Goal: Find specific page/section: Find specific page/section

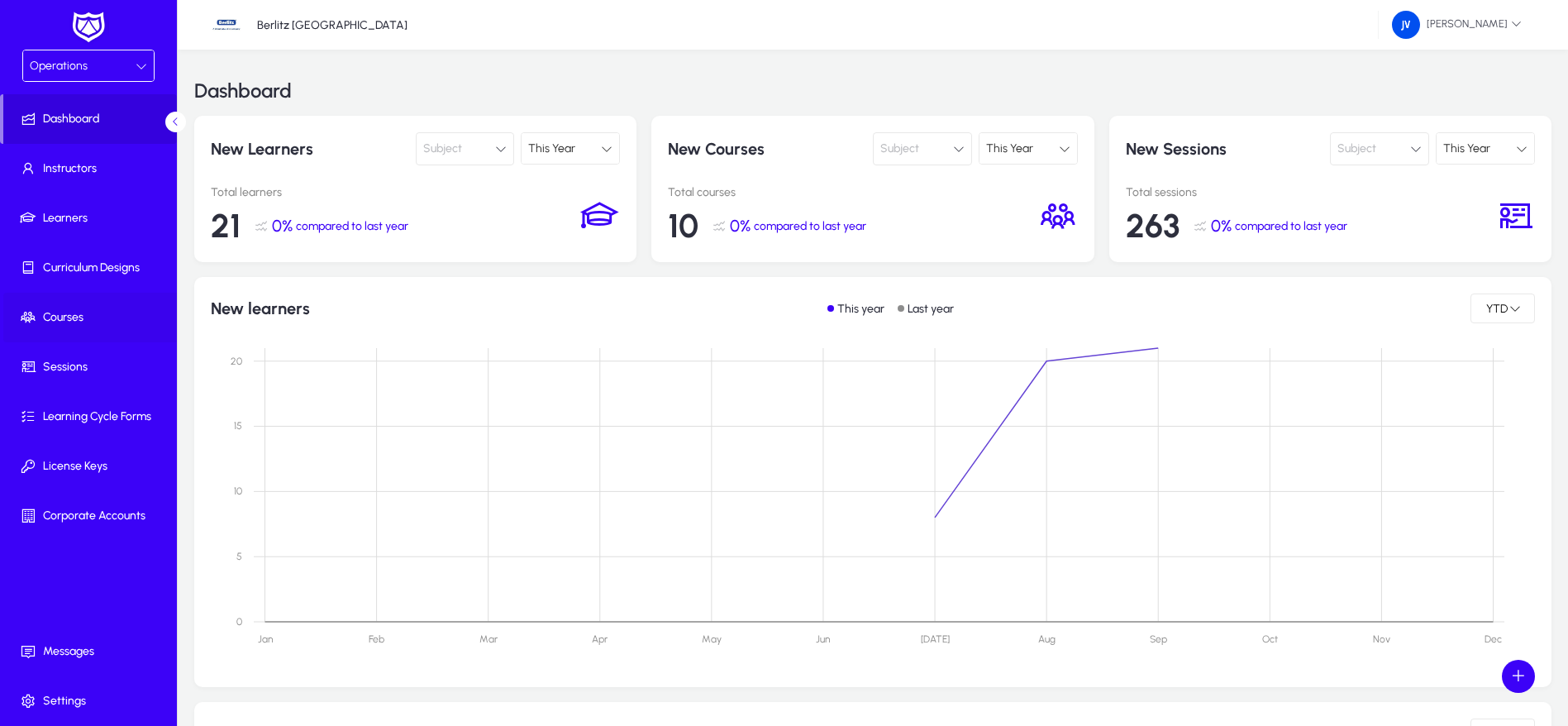
click at [78, 308] on span at bounding box center [92, 317] width 177 height 40
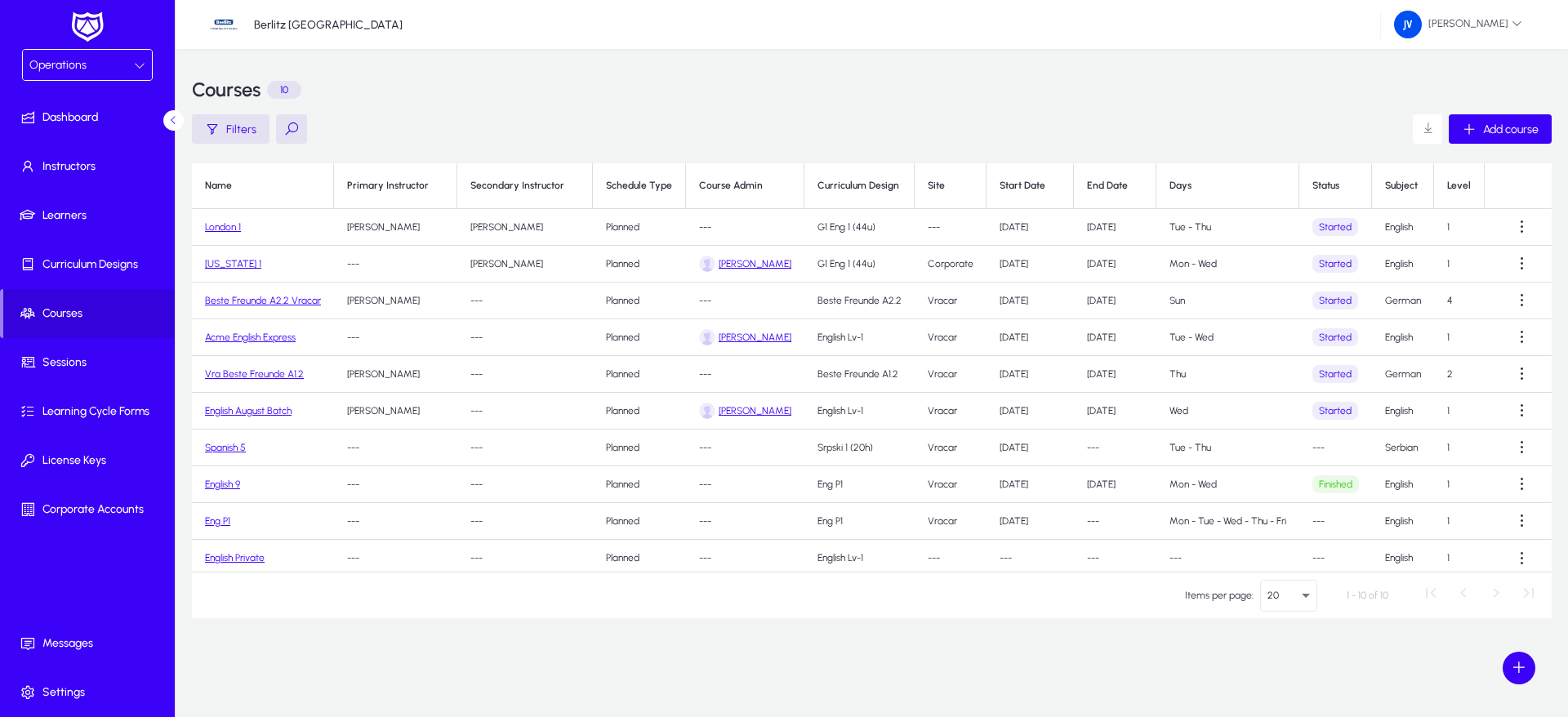
click at [243, 295] on link "Beste Freunde A2.2 Vracar" at bounding box center [263, 300] width 116 height 11
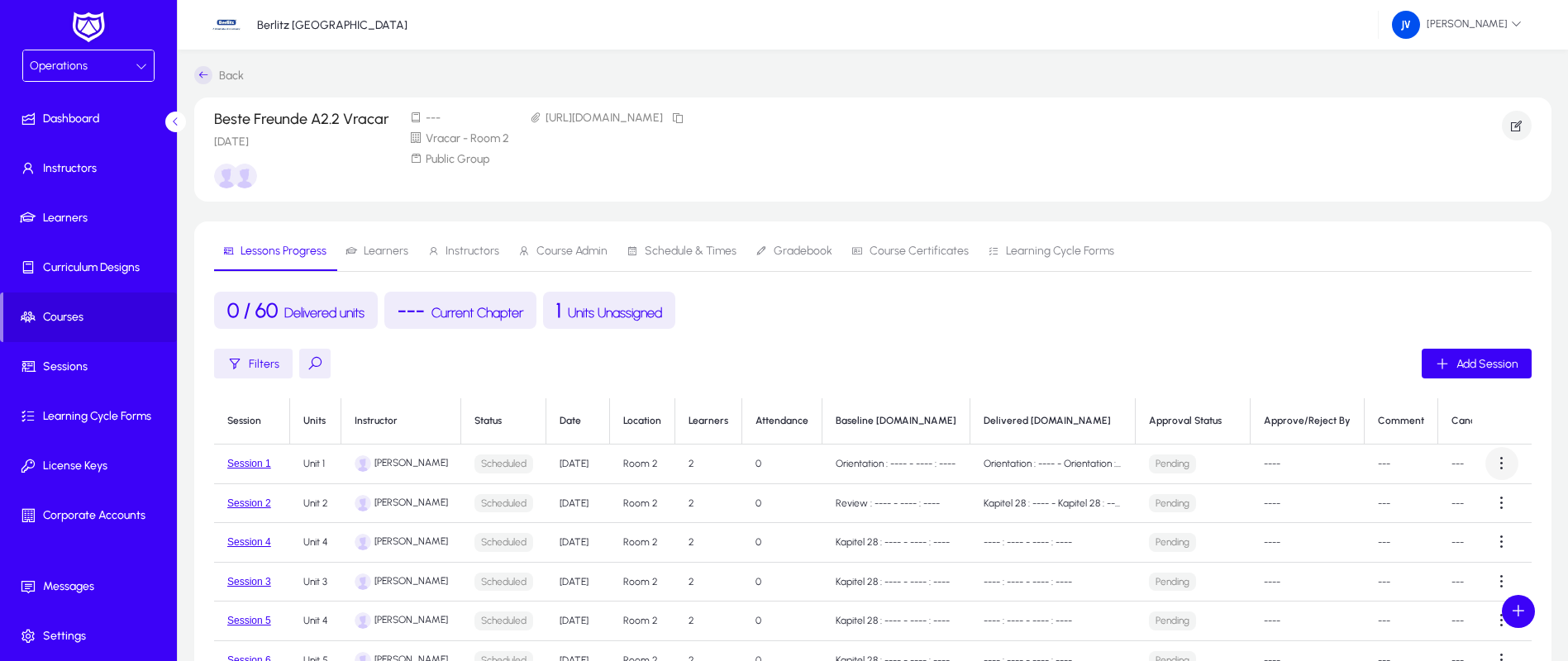
click at [1491, 469] on span at bounding box center [1501, 464] width 33 height 33
click at [488, 462] on div at bounding box center [784, 330] width 1568 height 661
click at [1489, 461] on span at bounding box center [1501, 464] width 33 height 33
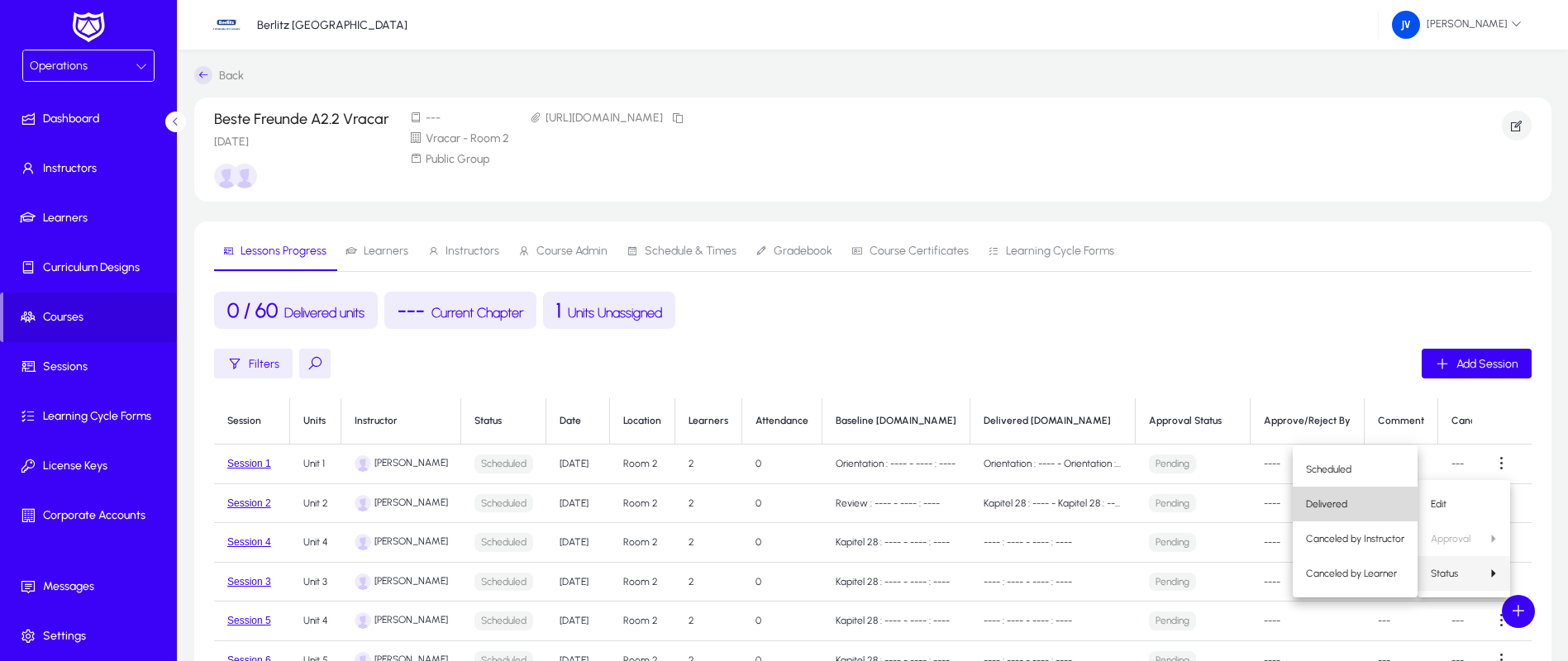
click at [1354, 506] on span "Delivered" at bounding box center [1355, 504] width 98 height 15
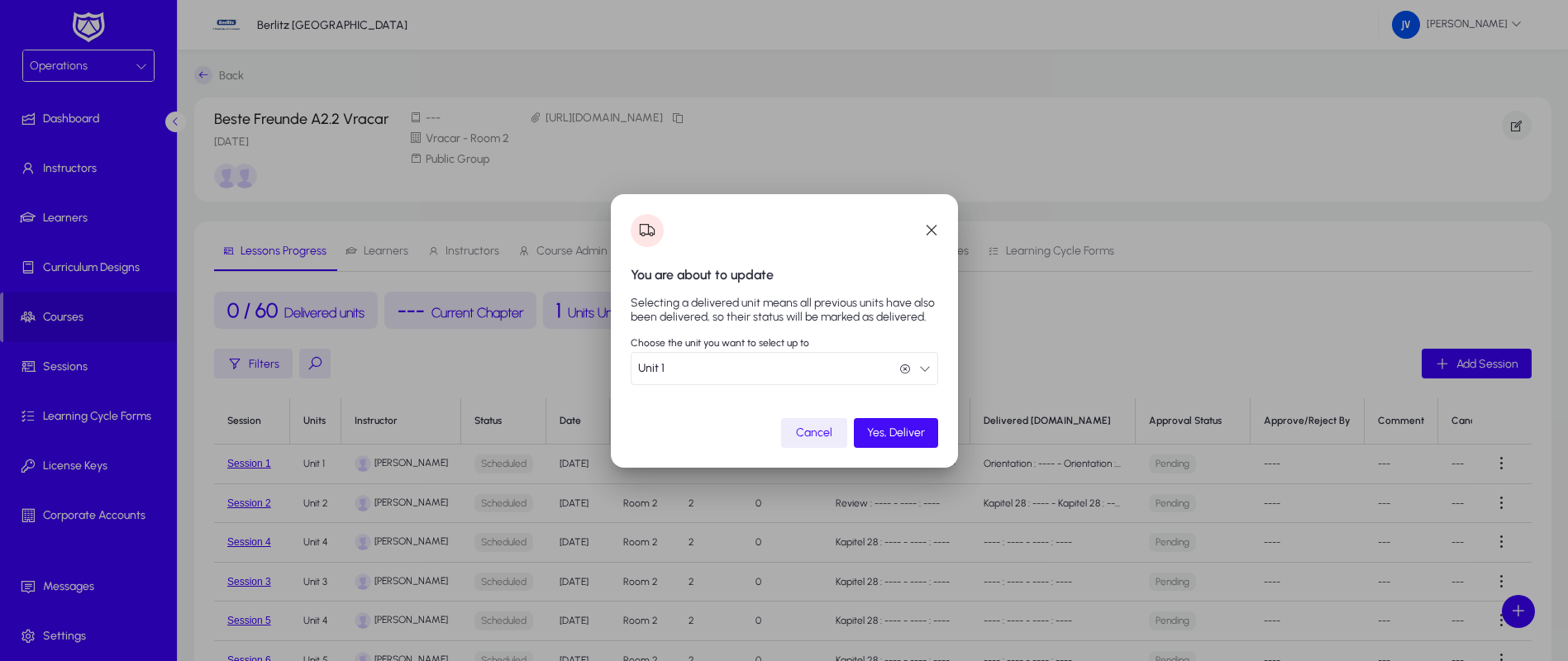
click at [909, 429] on span "Yes, Deliver" at bounding box center [896, 433] width 58 height 14
click at [908, 426] on div "Yes, Deliver" at bounding box center [886, 433] width 78 height 14
click at [878, 426] on span "Yes, Deliver" at bounding box center [876, 433] width 58 height 14
click at [929, 363] on icon "button" at bounding box center [924, 368] width 11 height 11
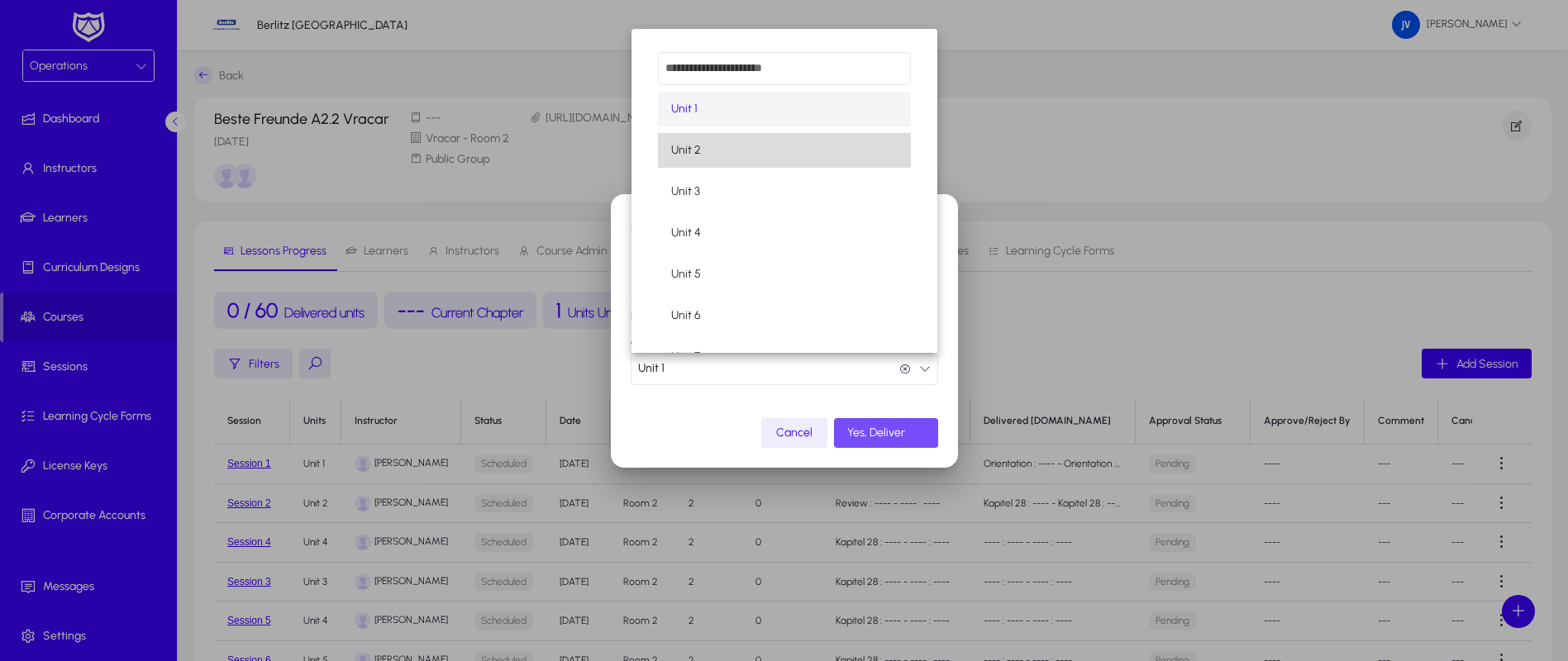
click at [807, 154] on mat-option "Unit 2" at bounding box center [784, 150] width 253 height 35
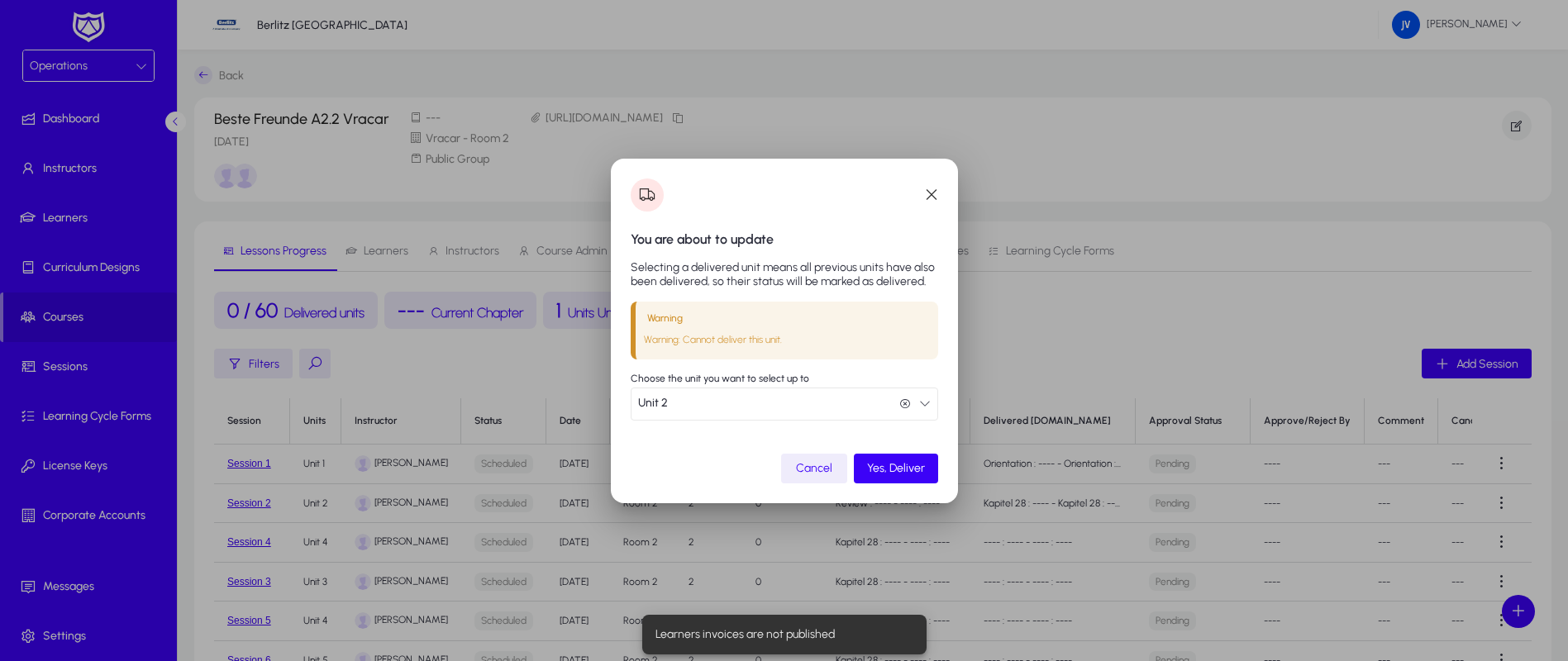
click at [924, 408] on icon "button" at bounding box center [924, 403] width 11 height 11
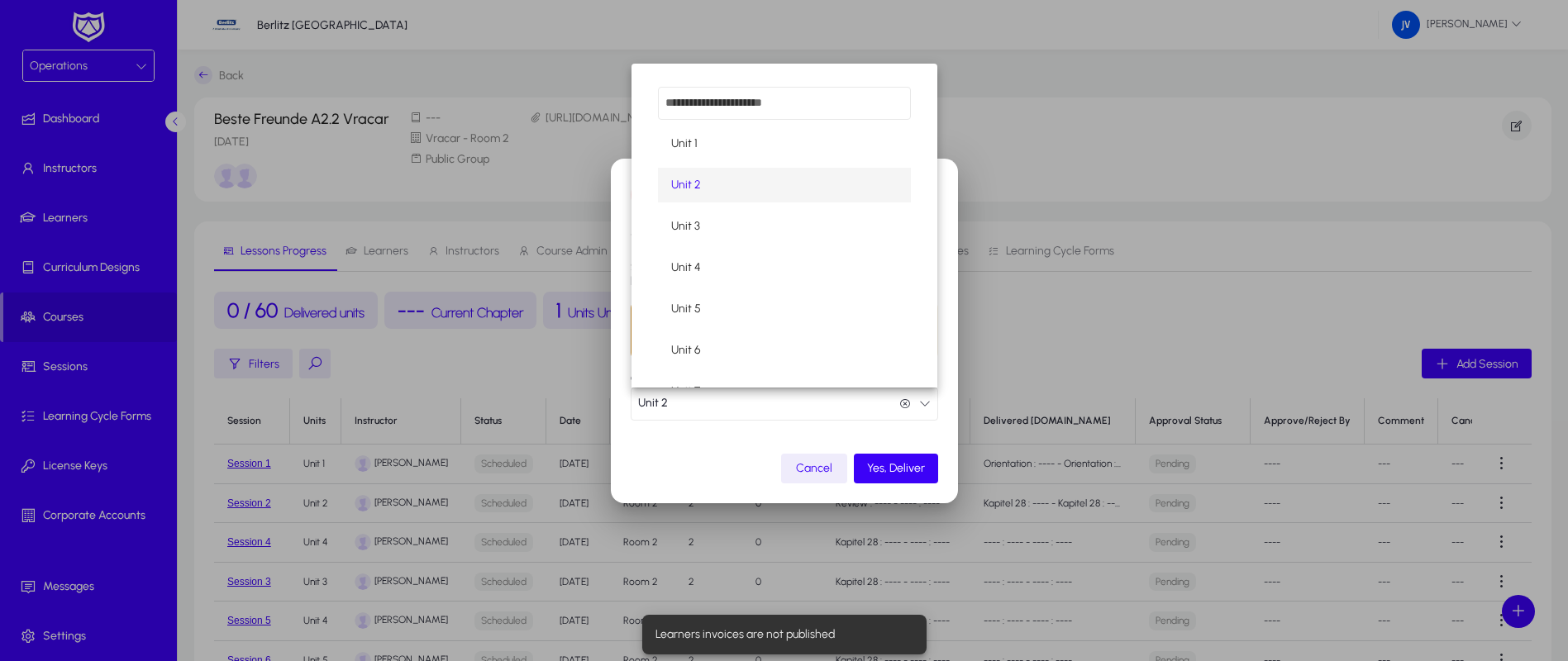
click at [828, 145] on mat-option "Unit 1" at bounding box center [784, 143] width 253 height 35
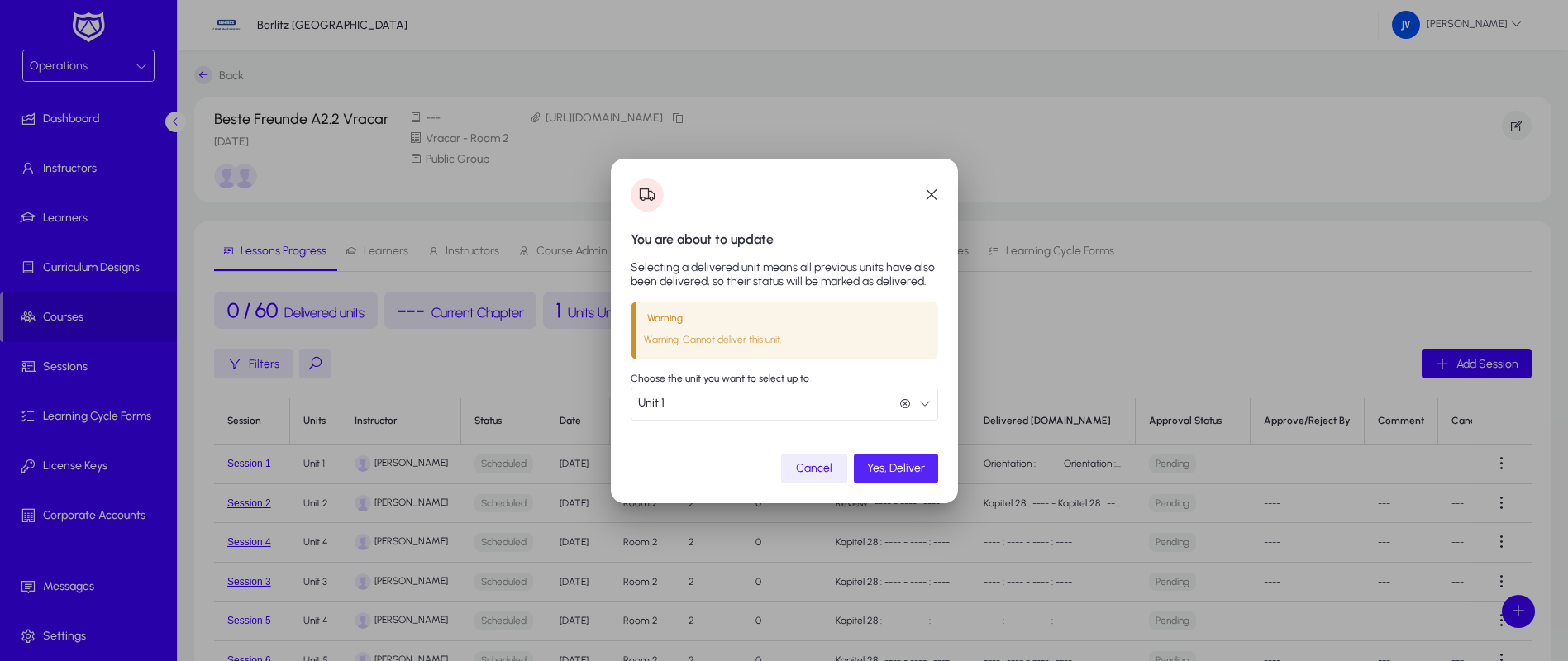
click at [879, 469] on span "Yes, Deliver" at bounding box center [896, 468] width 58 height 14
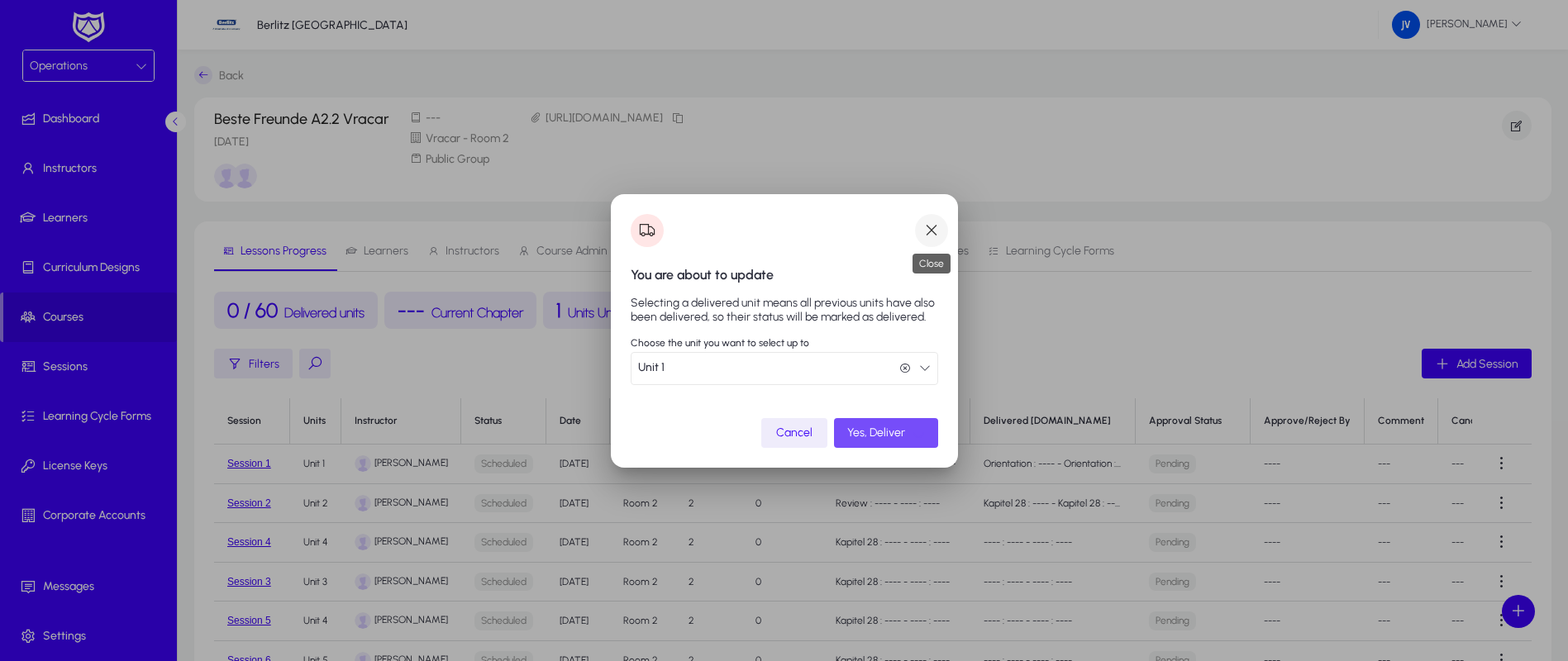
click at [935, 230] on span "button" at bounding box center [931, 231] width 33 height 33
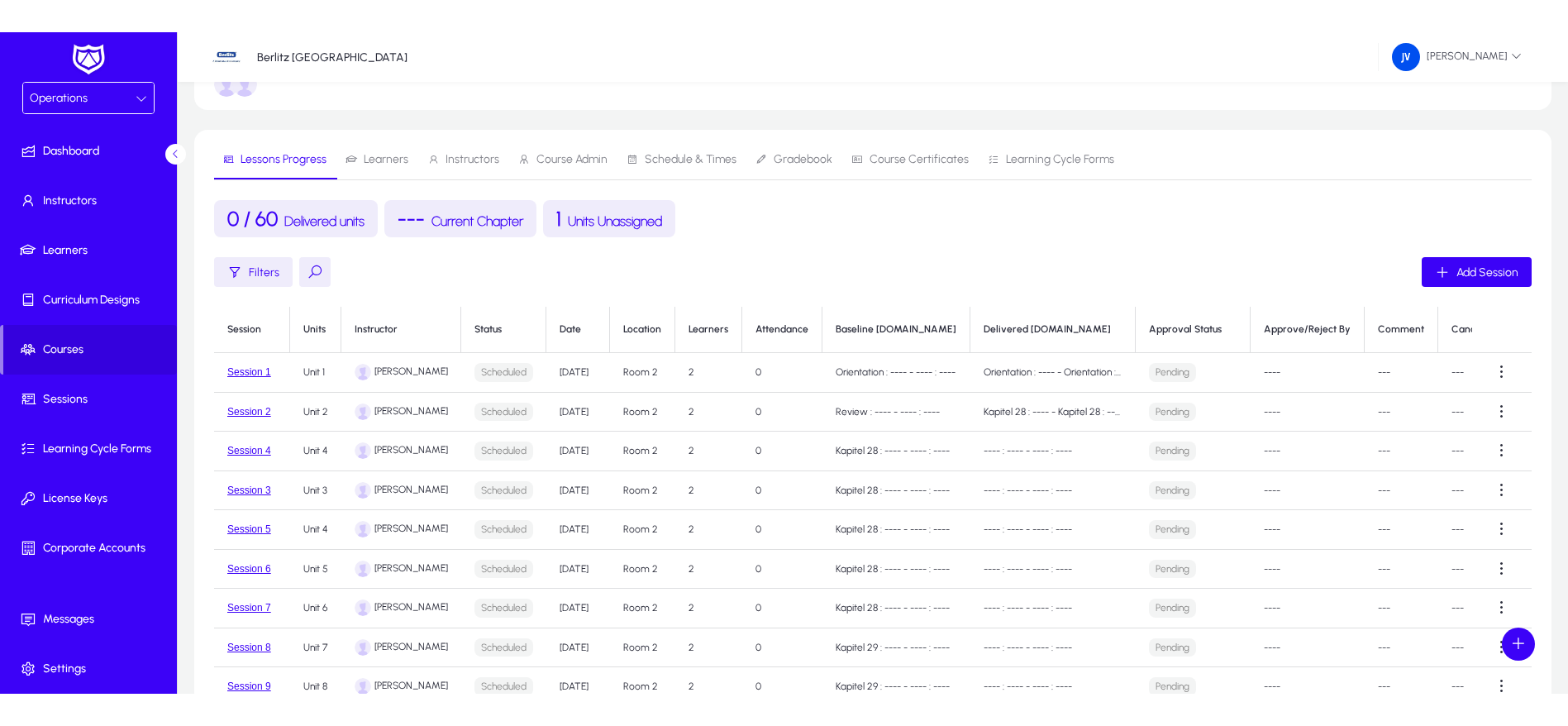
scroll to position [0, 0]
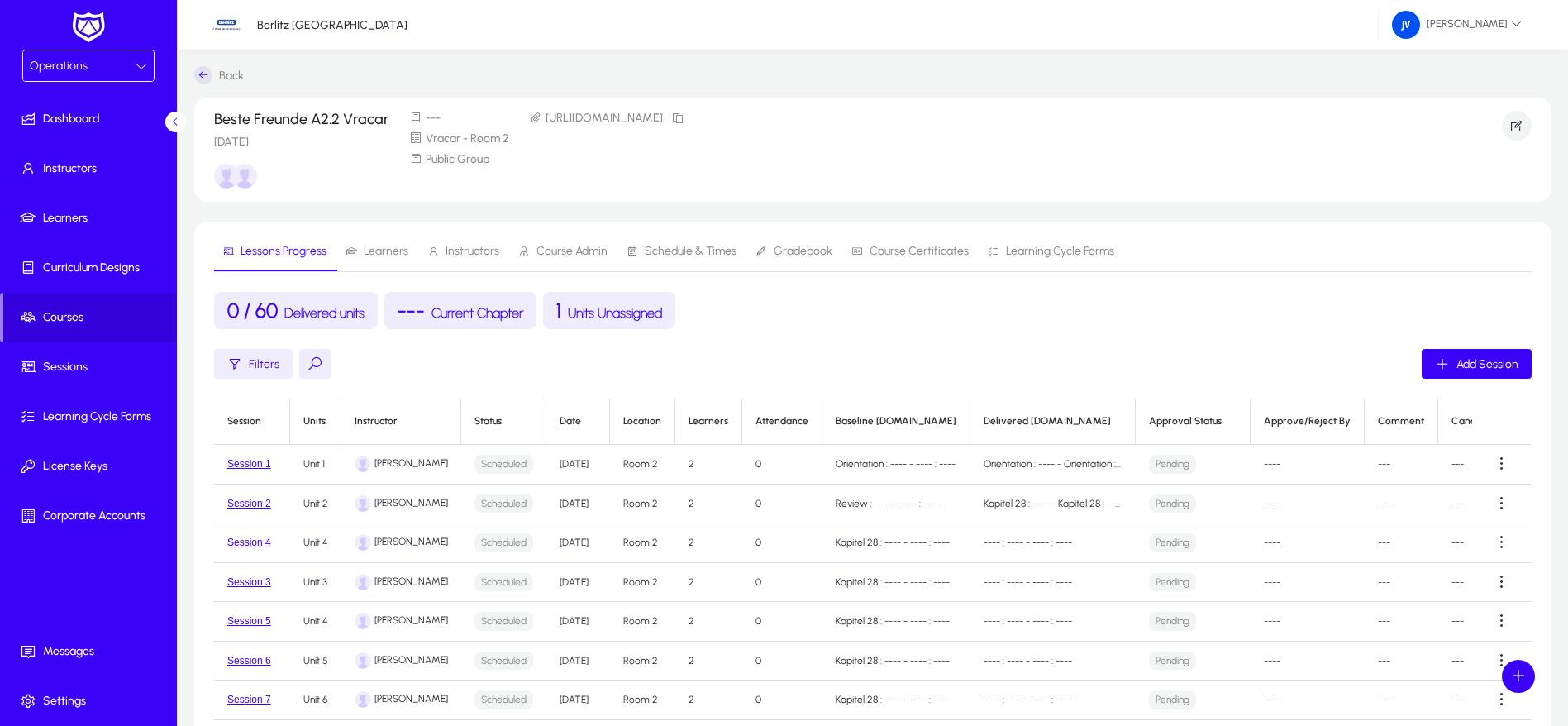
click at [142, 67] on icon at bounding box center [141, 66] width 11 height 11
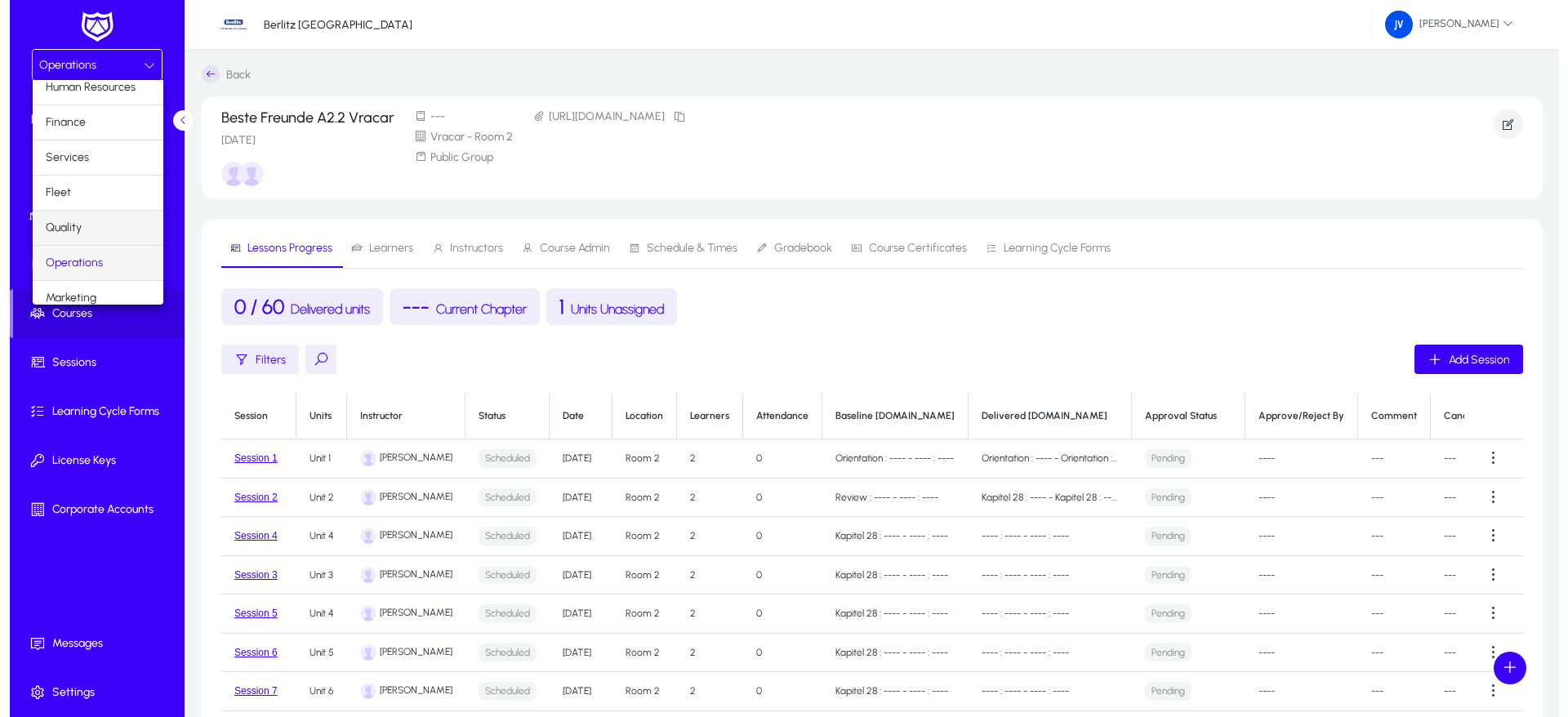
scroll to position [55, 0]
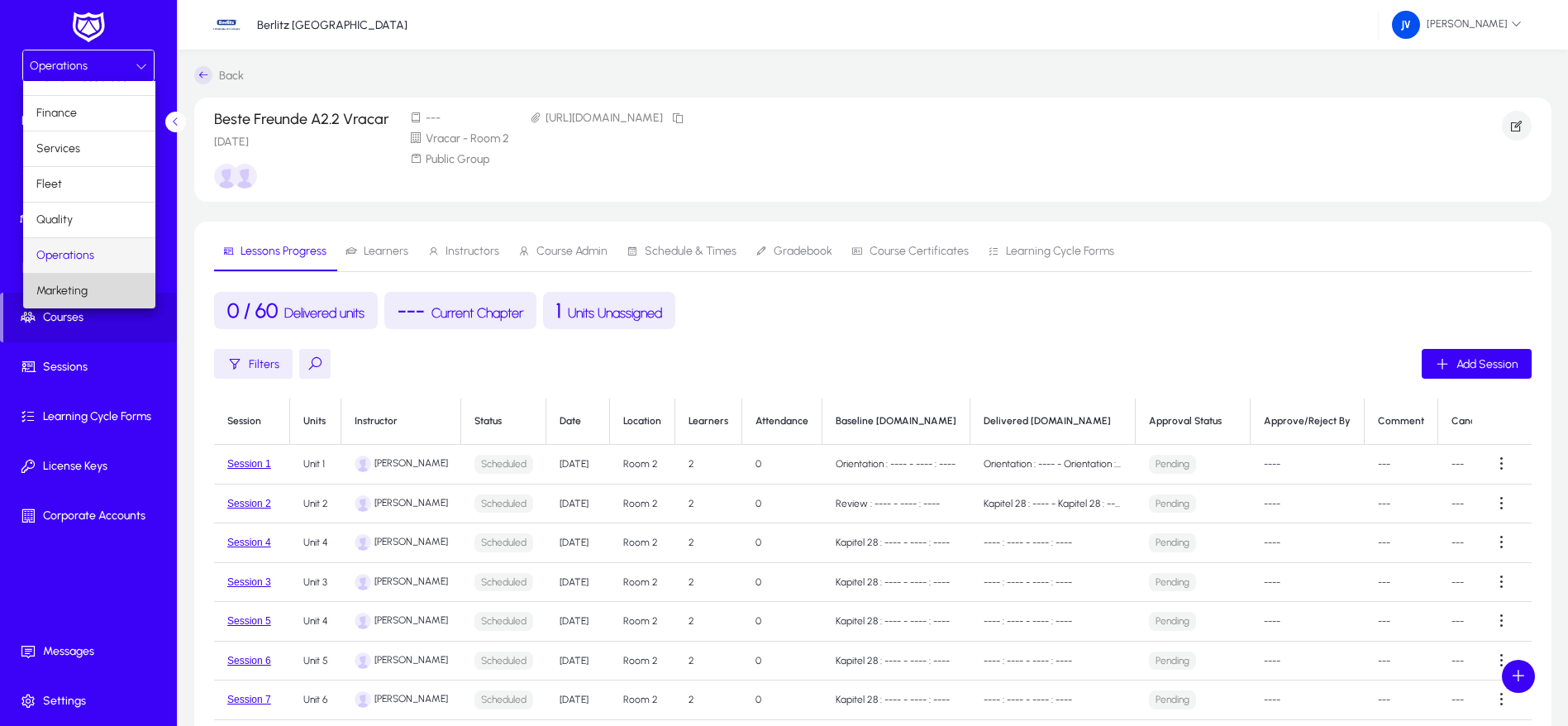
click at [105, 277] on mat-option "Marketing" at bounding box center [89, 291] width 132 height 35
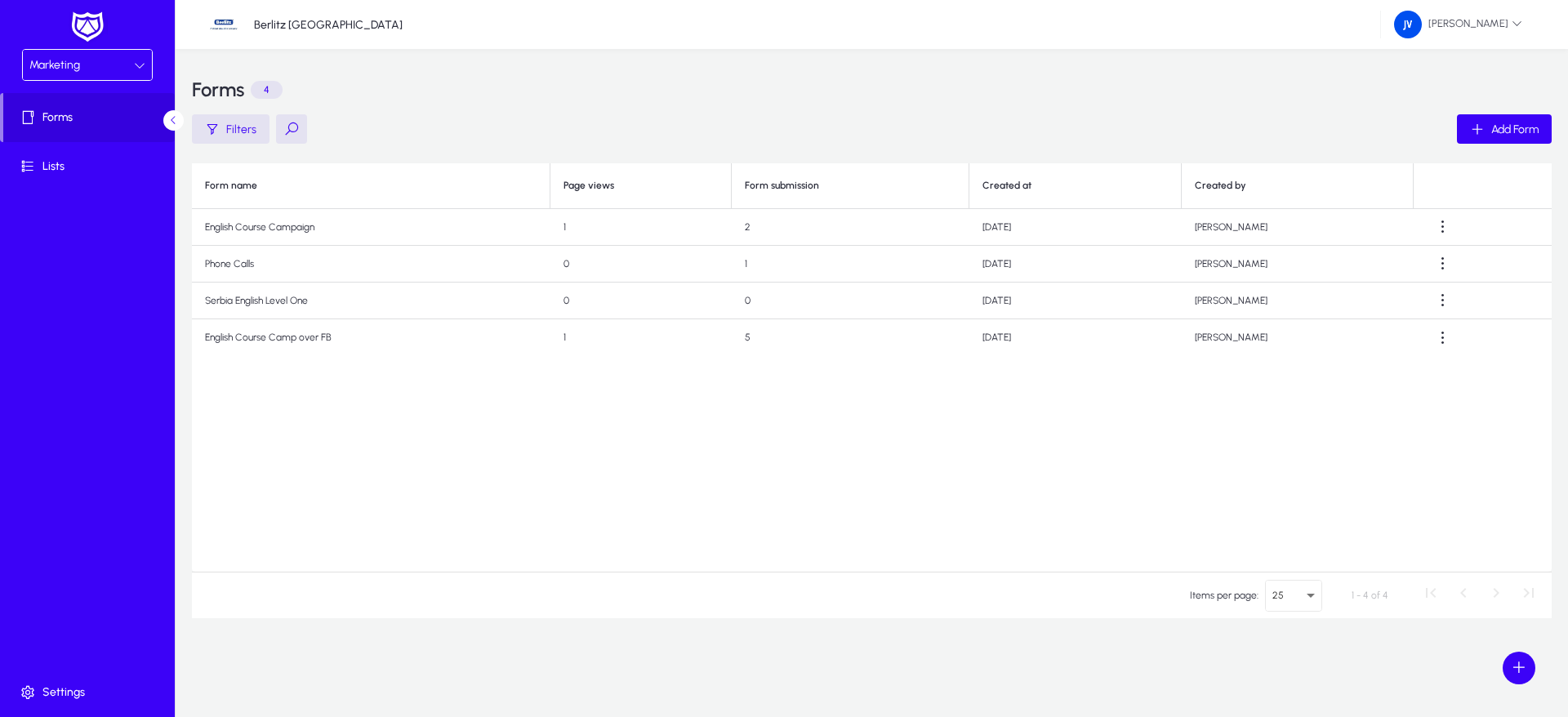
click at [143, 67] on icon at bounding box center [139, 65] width 11 height 11
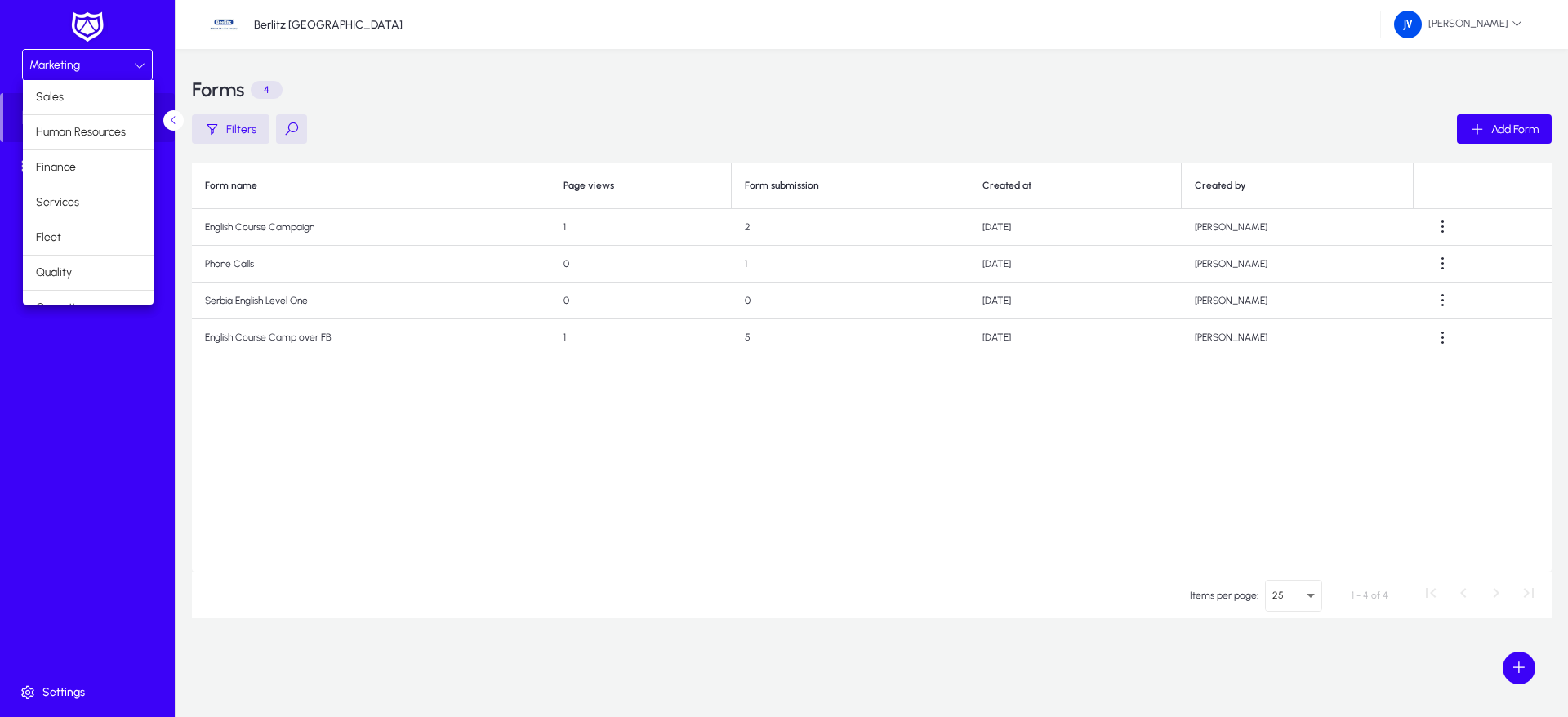
scroll to position [55, 0]
click at [416, 113] on div at bounding box center [784, 358] width 1568 height 717
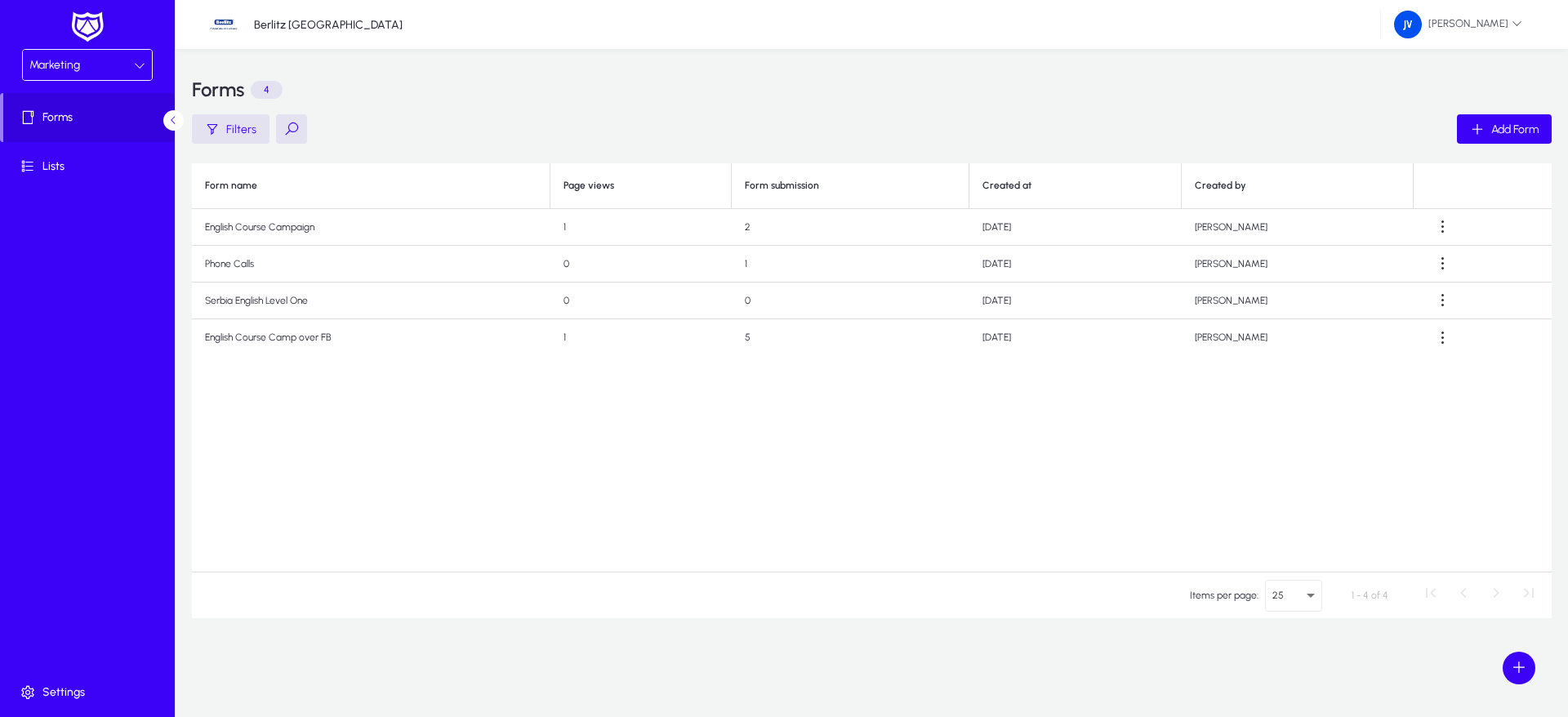
click at [142, 60] on icon at bounding box center [139, 65] width 11 height 11
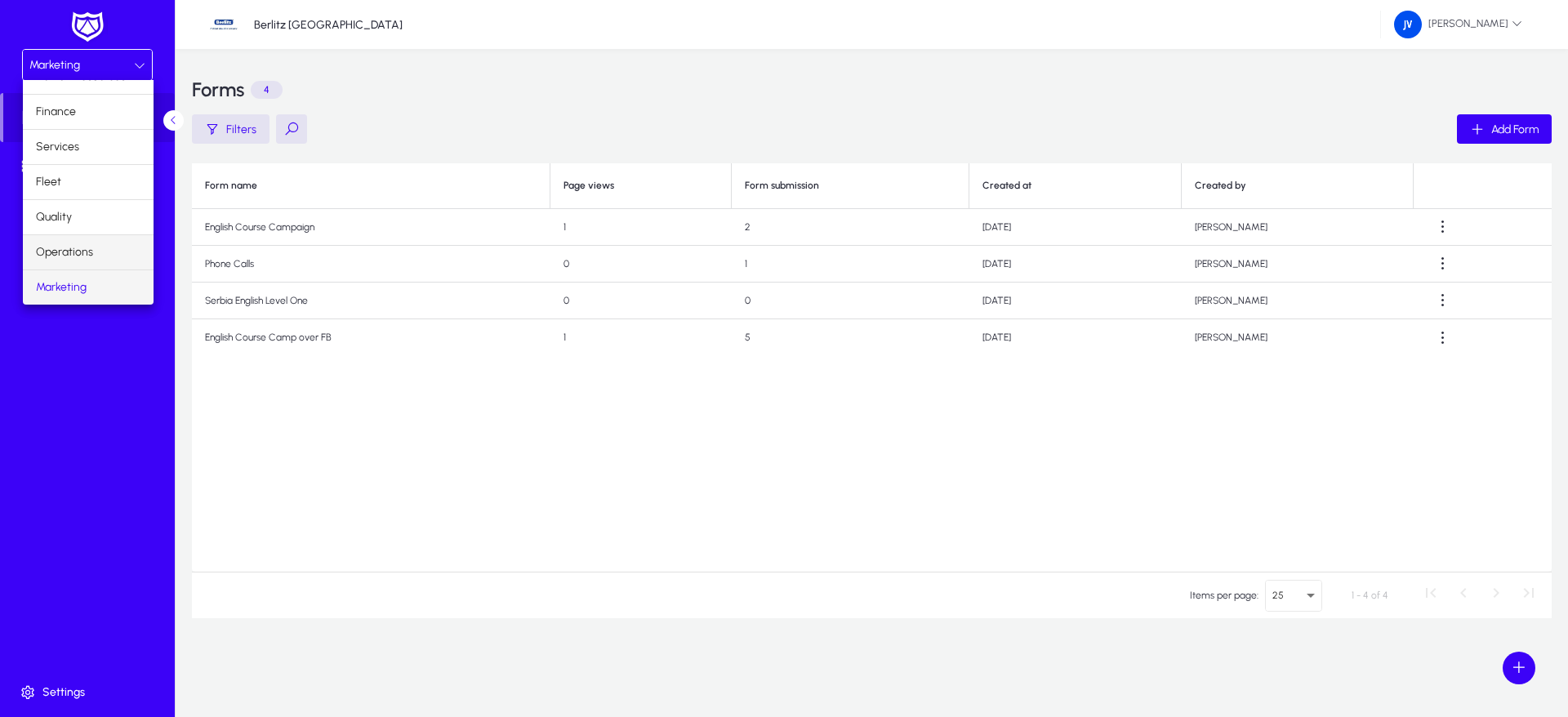
click at [96, 254] on mat-option "Operations" at bounding box center [88, 253] width 131 height 34
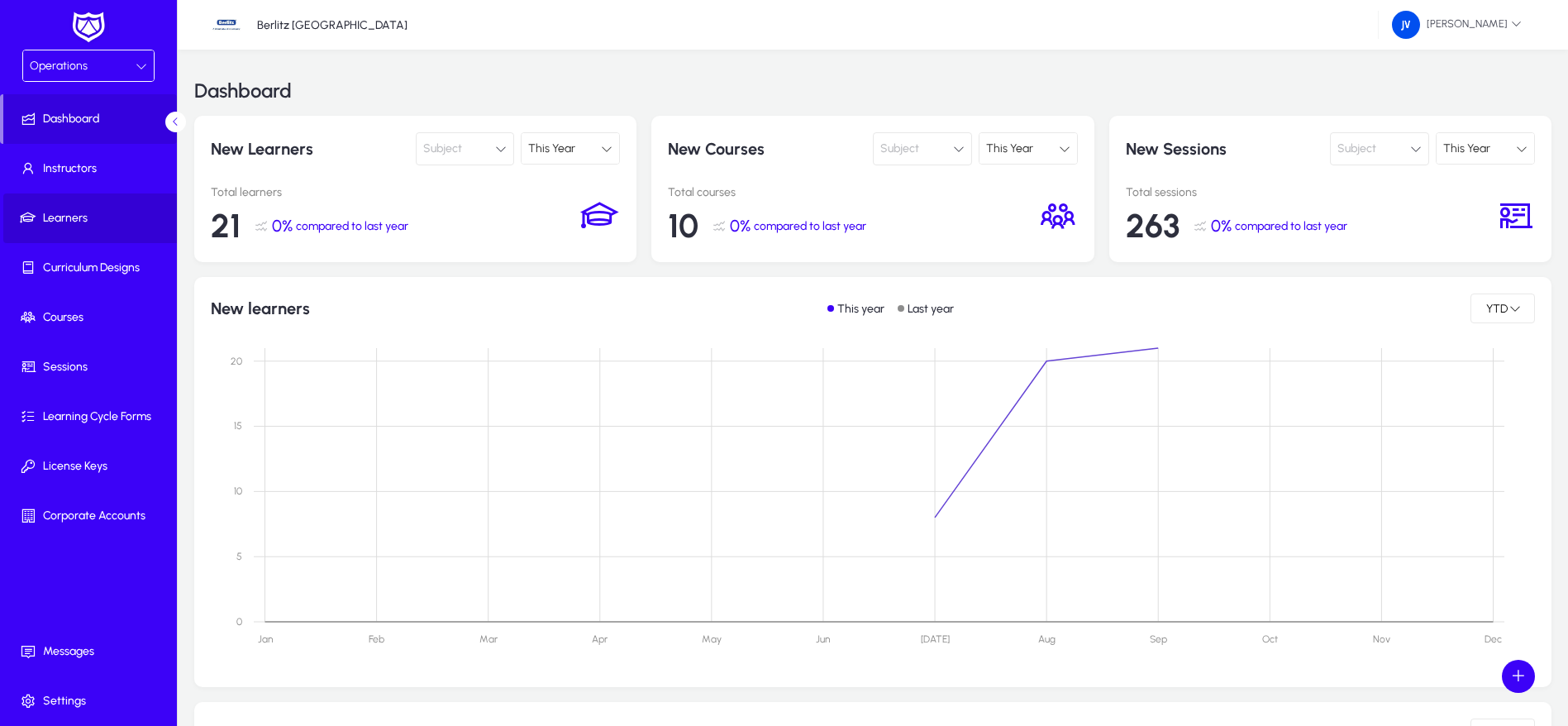
click at [105, 213] on span "Learners" at bounding box center [92, 218] width 177 height 16
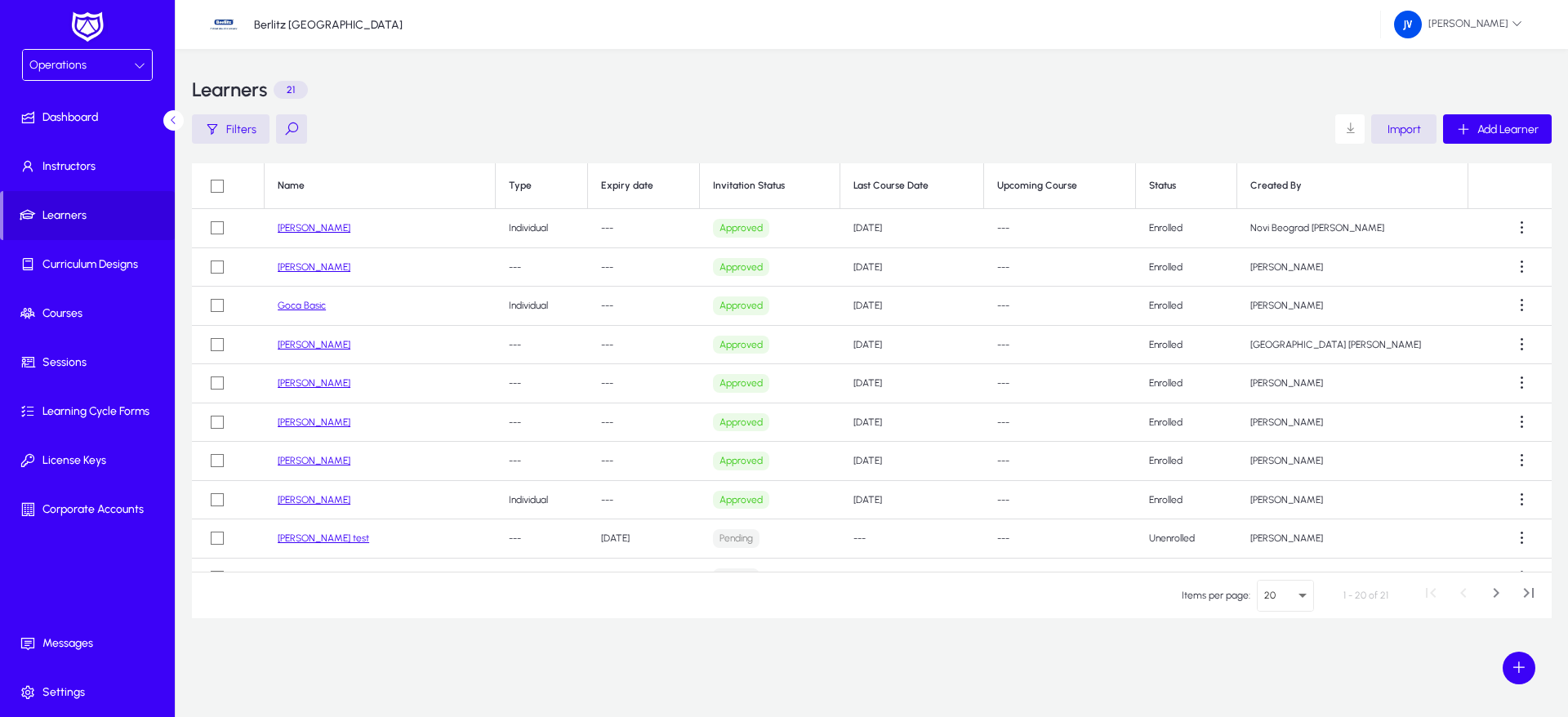
click at [140, 57] on div at bounding box center [139, 65] width 11 height 20
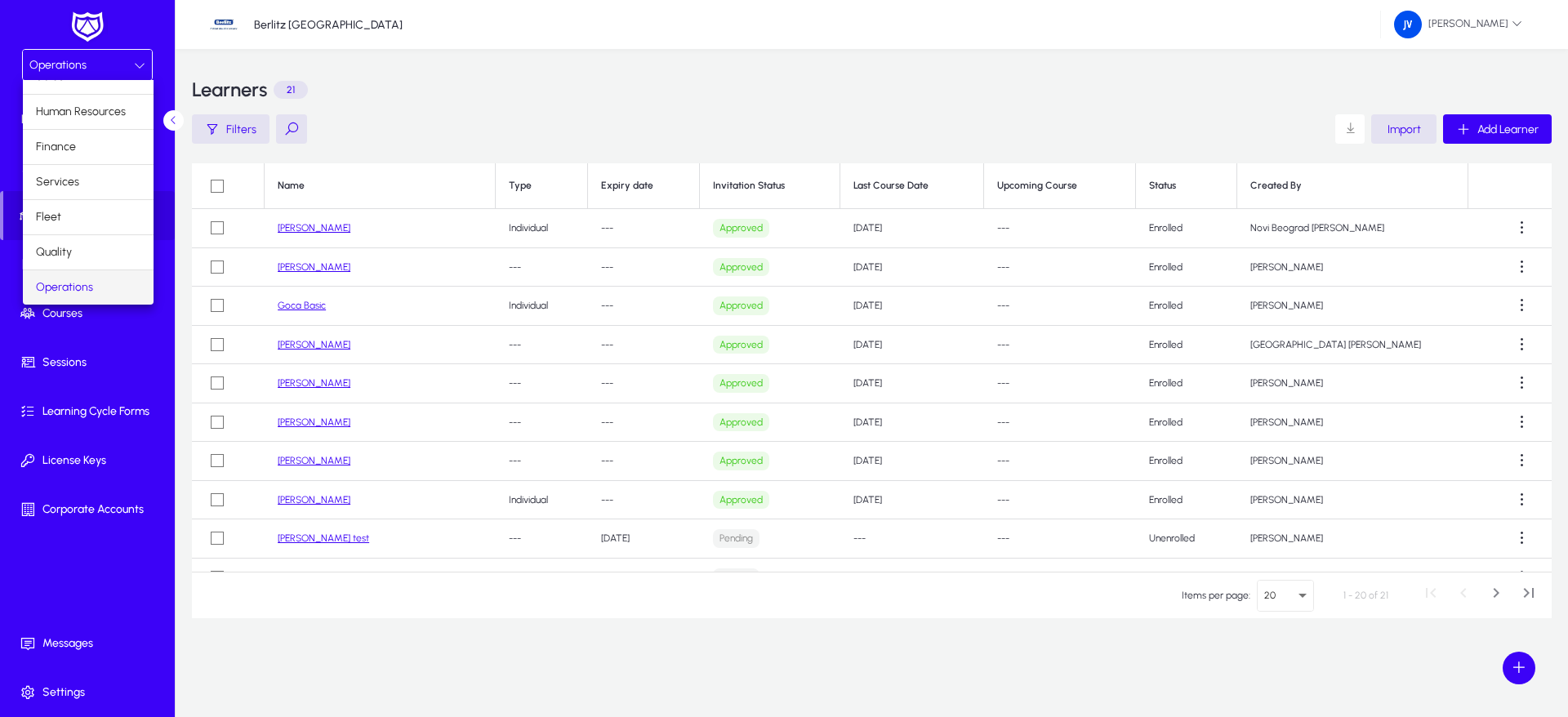
scroll to position [55, 0]
click at [64, 284] on span "Marketing" at bounding box center [61, 287] width 50 height 20
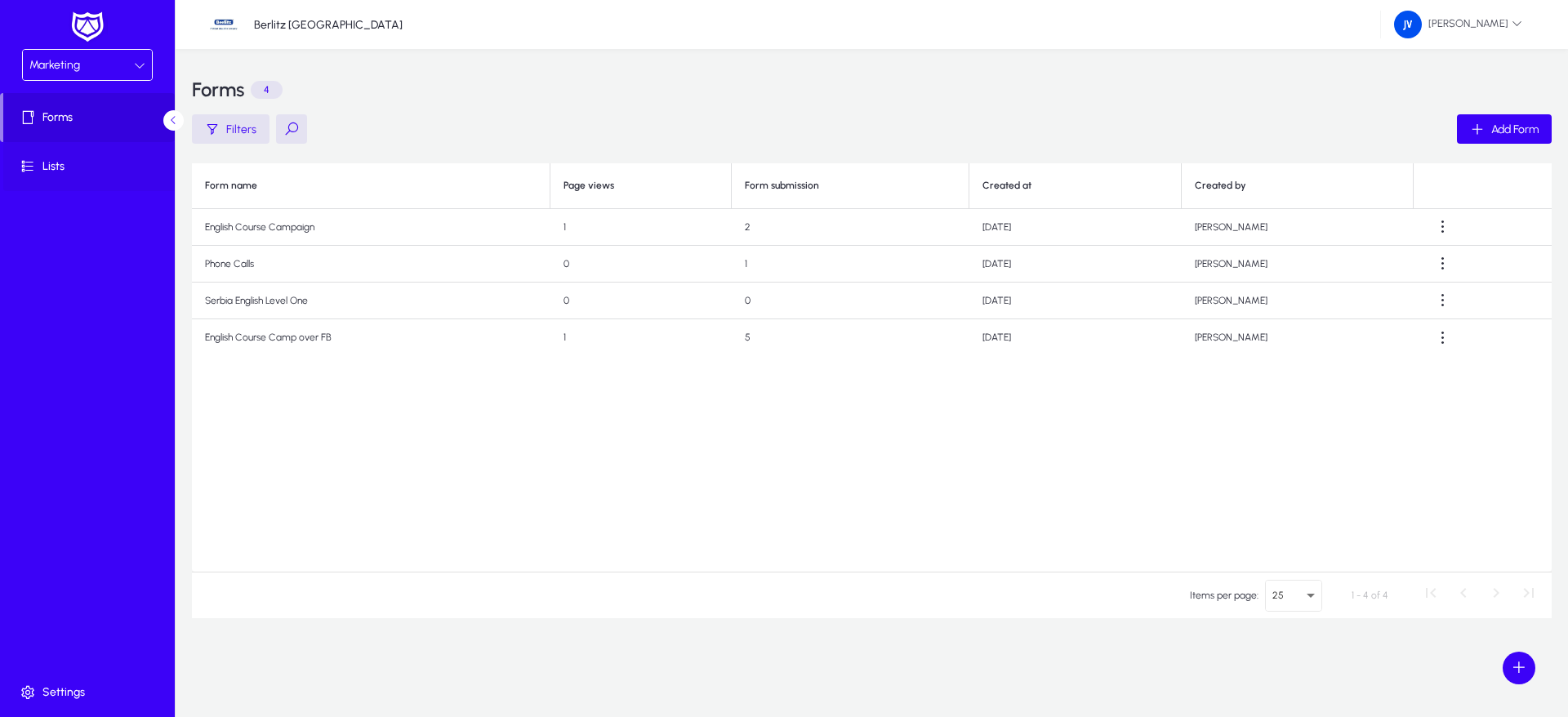
click at [68, 164] on span "Lists" at bounding box center [90, 166] width 175 height 16
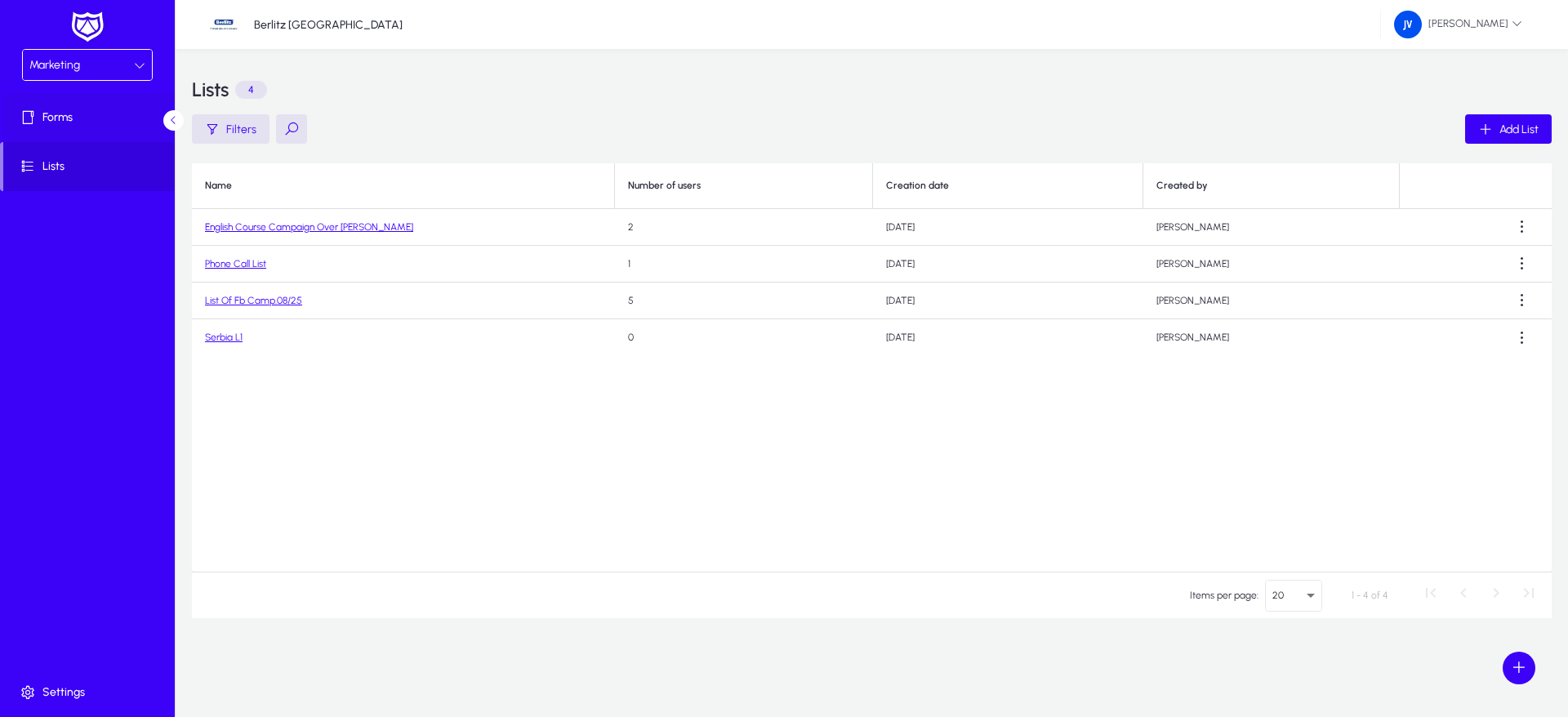
click at [69, 113] on span "Forms" at bounding box center [90, 117] width 175 height 16
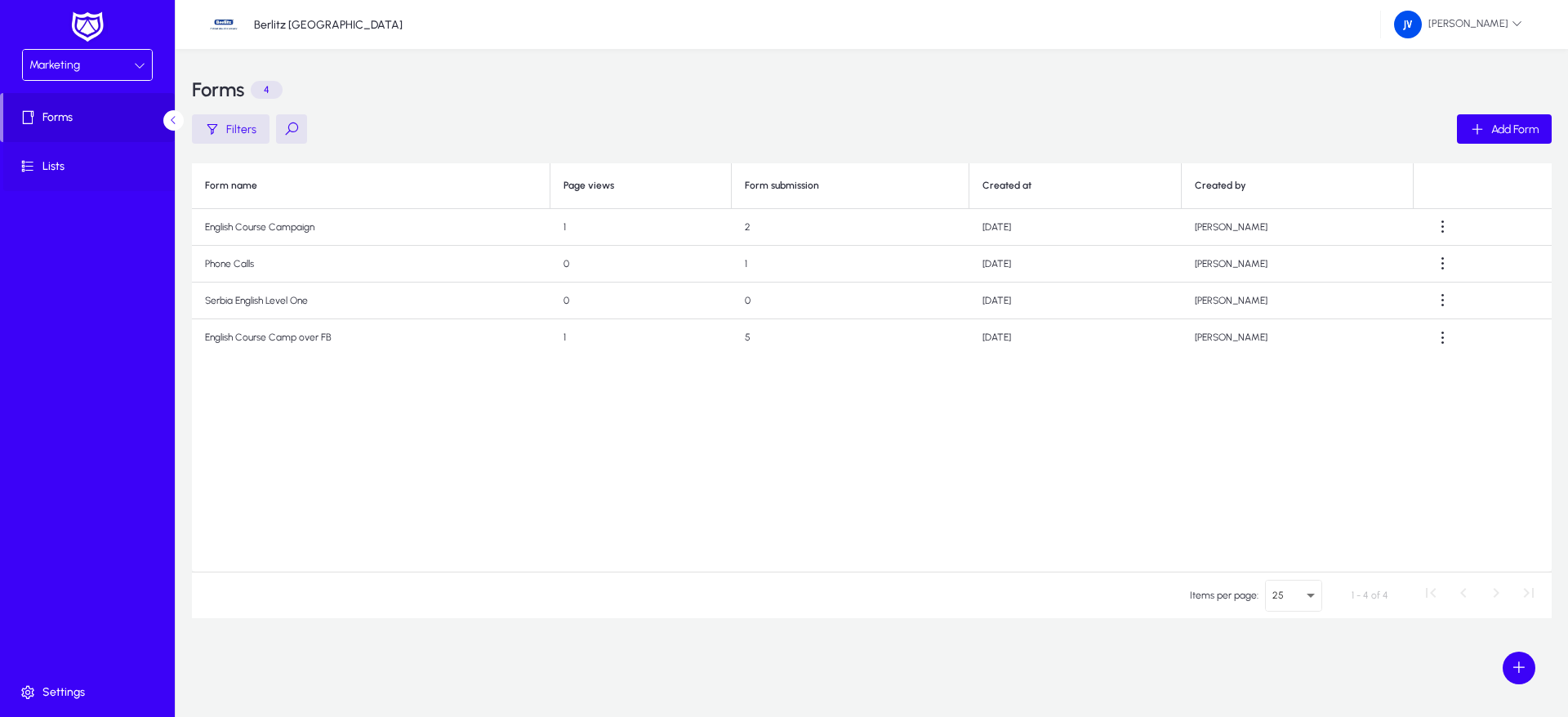
click at [31, 168] on icon at bounding box center [31, 166] width 23 height 16
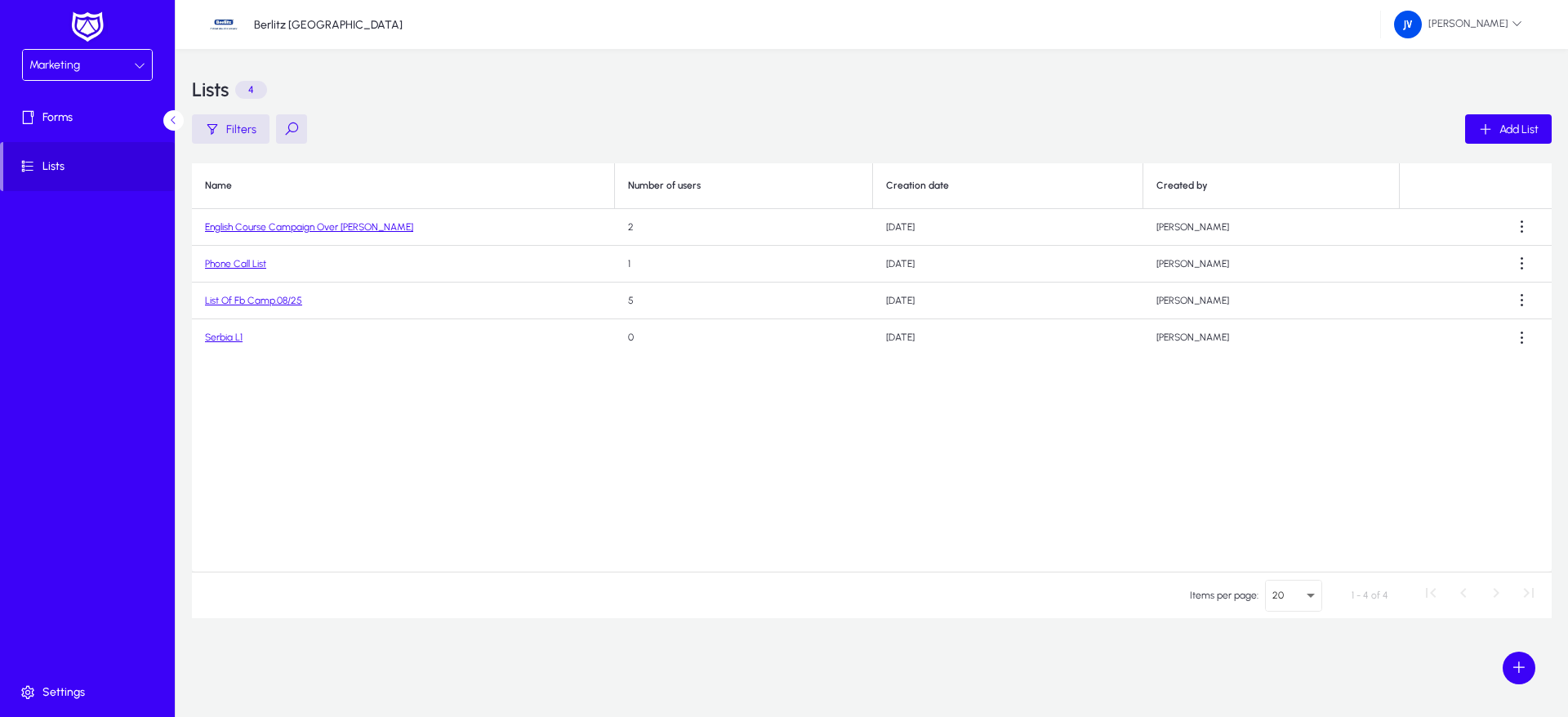
click at [245, 260] on link "Phone Call List" at bounding box center [236, 263] width 61 height 11
click at [207, 336] on link "Serbia L1" at bounding box center [224, 336] width 38 height 11
click at [255, 225] on link "English Course Campaign Over [PERSON_NAME]" at bounding box center [309, 226] width 208 height 11
